Goal: Check status: Check status

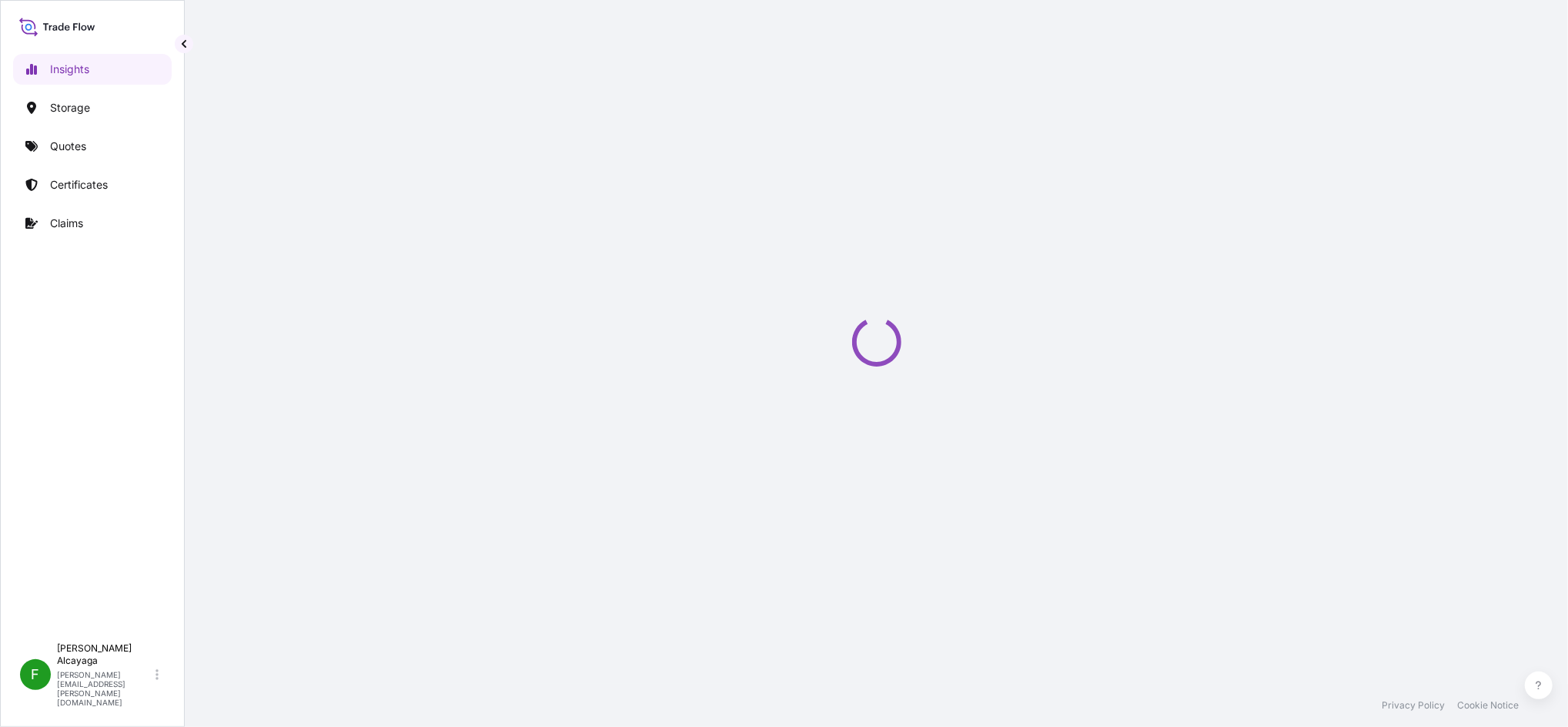
select select "2025"
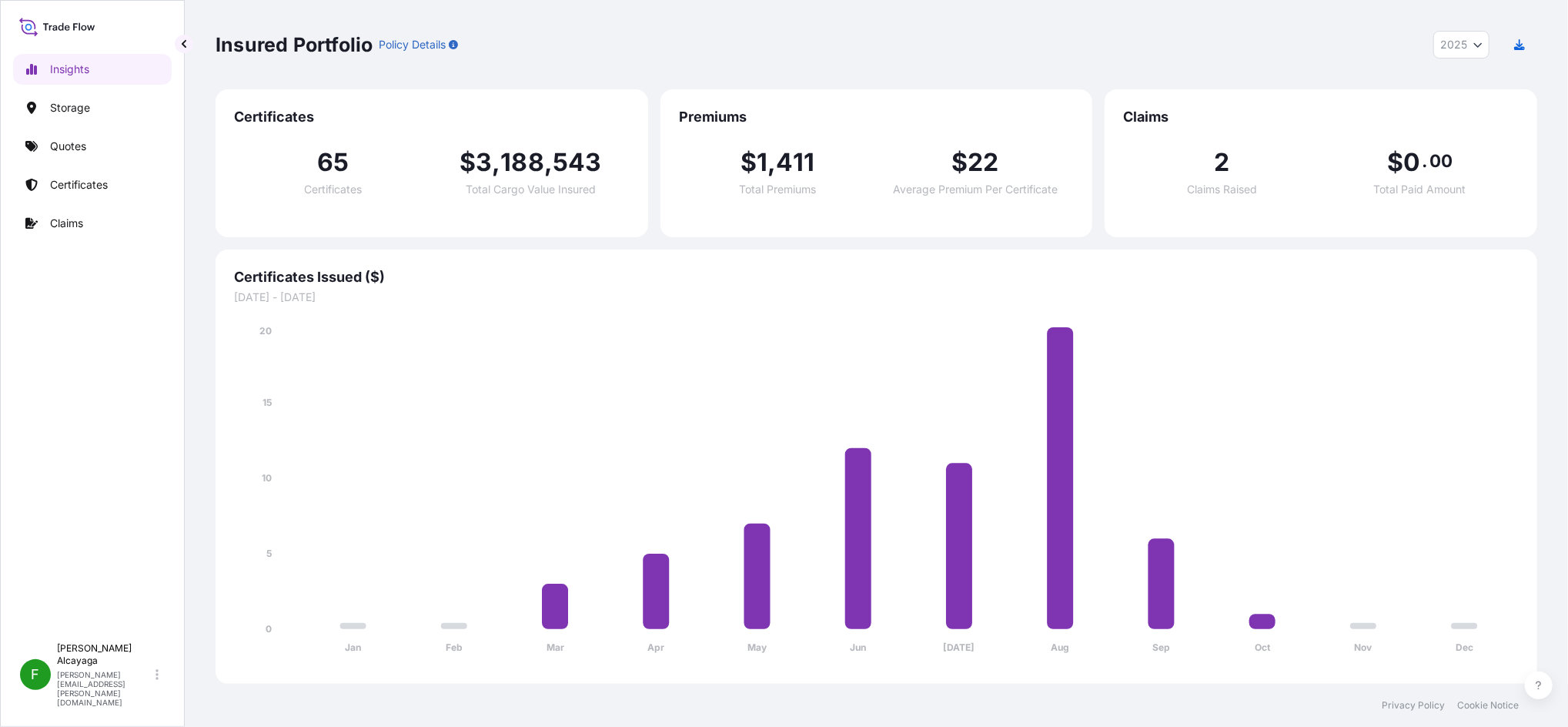
click at [119, 166] on div "Insights Storage Quotes Certificates Claims" at bounding box center [93, 338] width 158 height 595
click at [102, 179] on p "Certificates" at bounding box center [78, 185] width 58 height 15
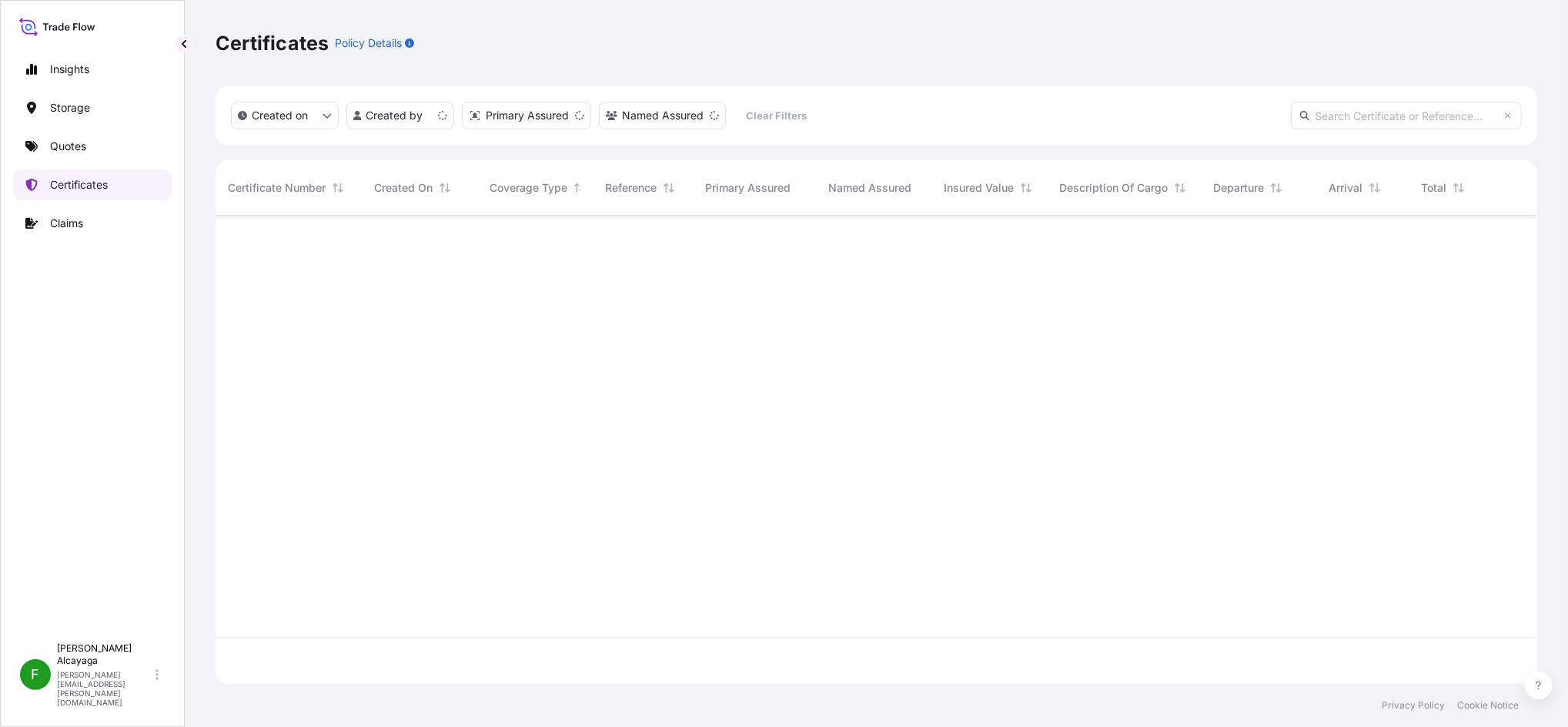
scroll to position [461, 1306]
click at [1372, 114] on input "text" at bounding box center [1406, 115] width 231 height 28
paste input "SCL-PG25-07977"
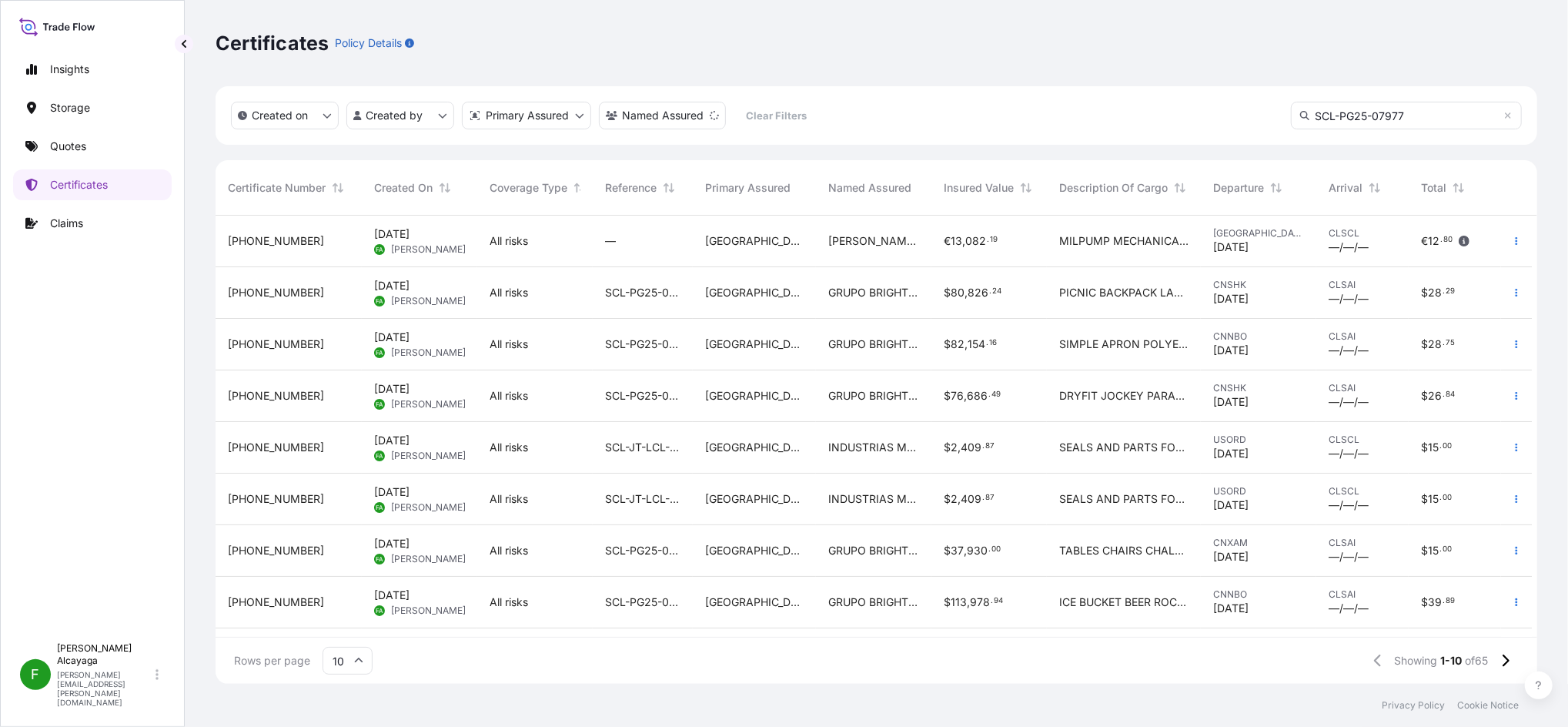
type input "SCL-PG25-07977"
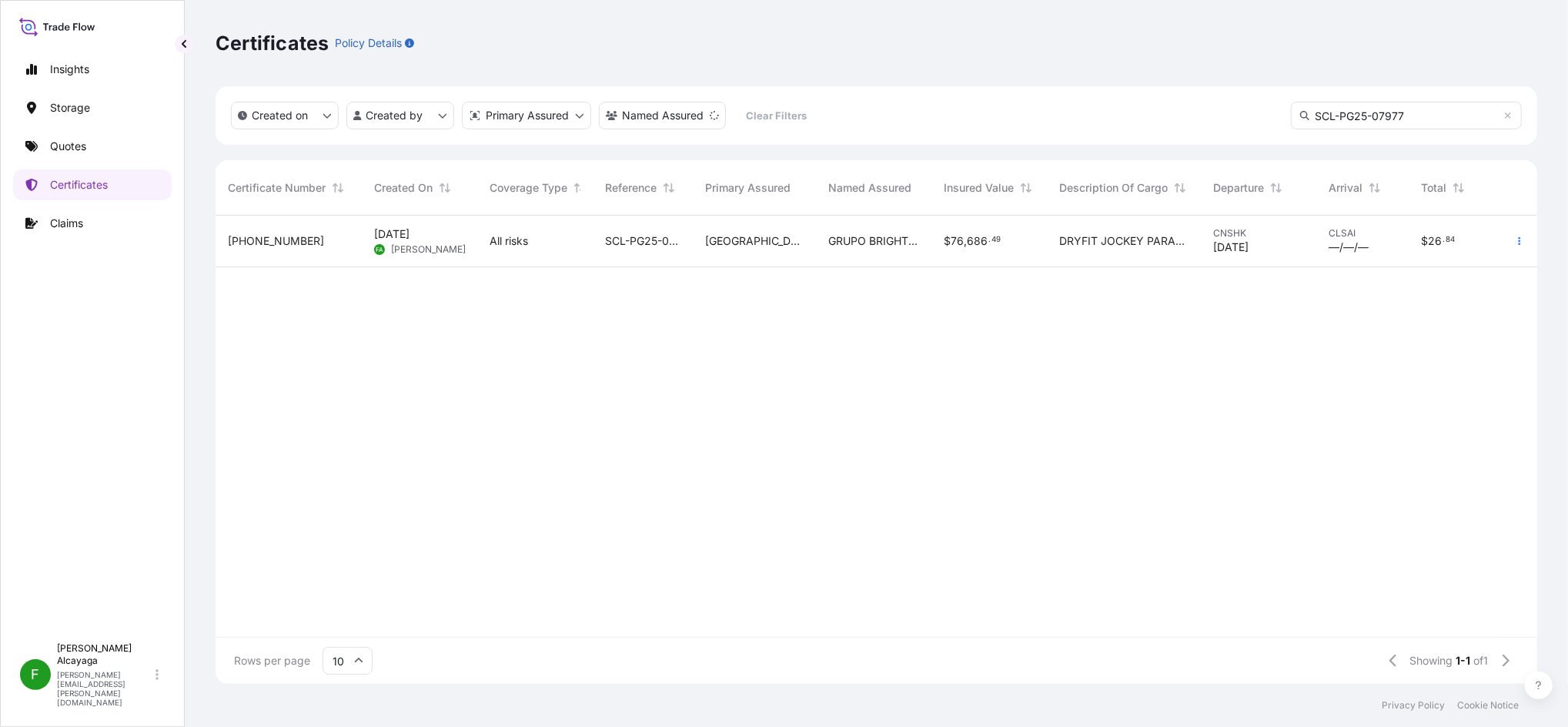
click at [933, 233] on div "$ 76 , 686 . 49" at bounding box center [988, 241] width 115 height 52
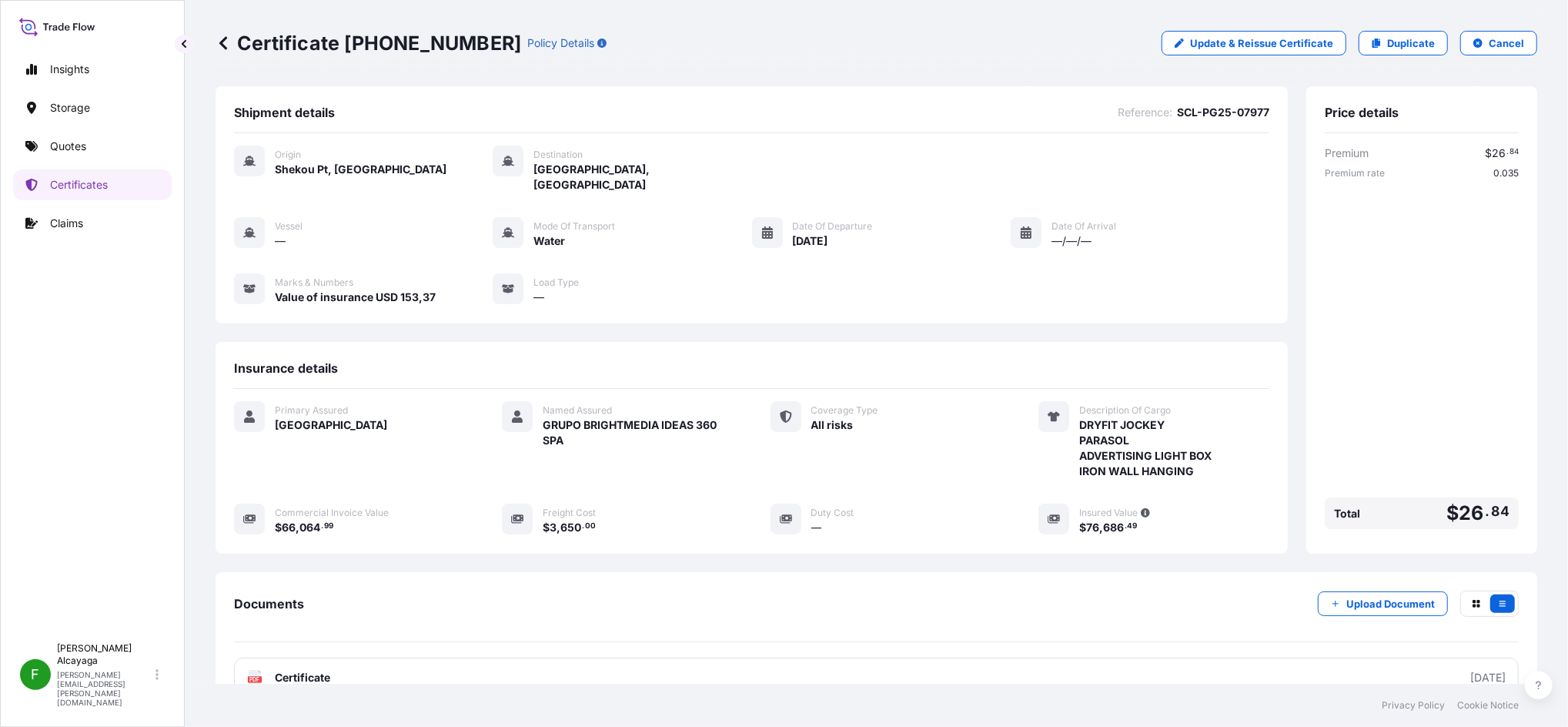
click at [845, 361] on div "Insurance details" at bounding box center [751, 375] width 1035 height 29
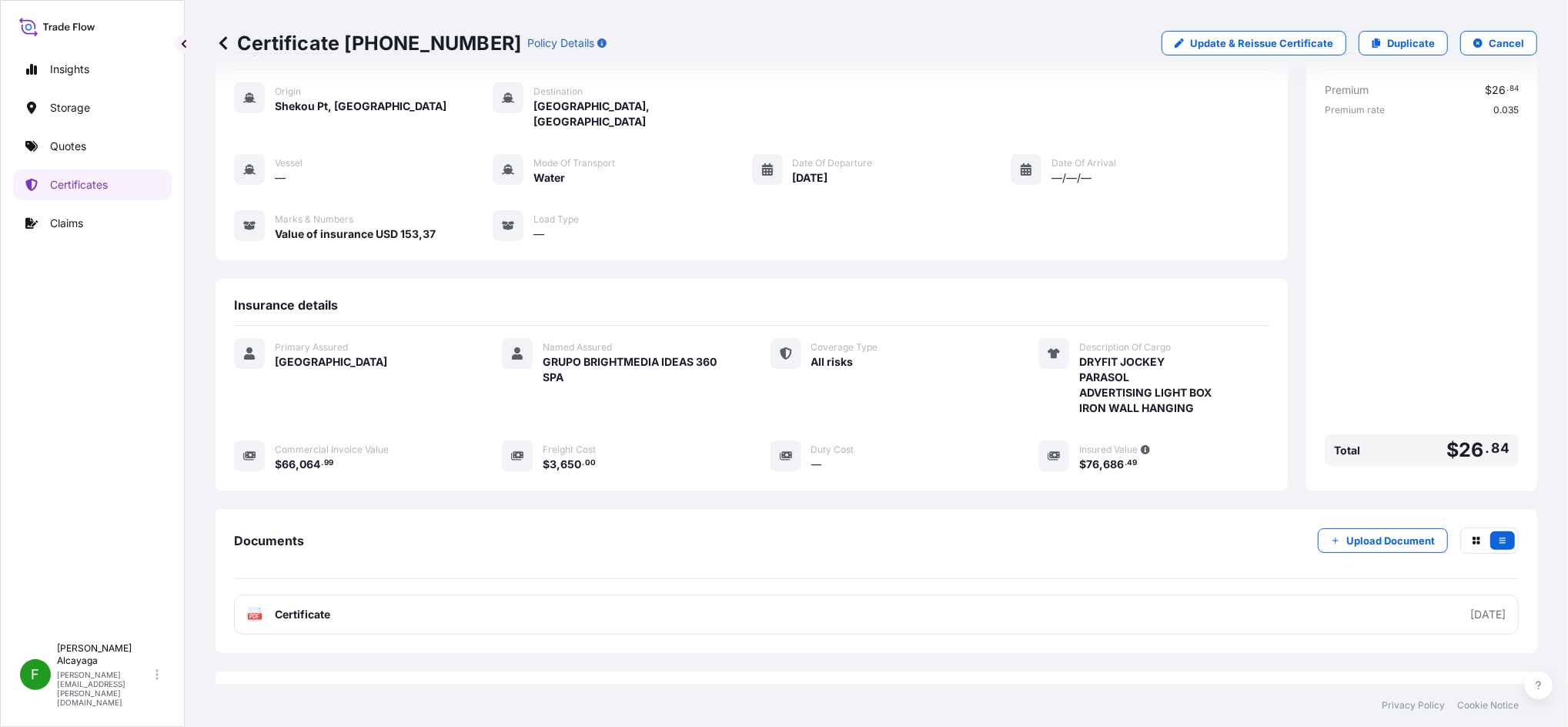
scroll to position [78, 0]
